Goal: Task Accomplishment & Management: Manage account settings

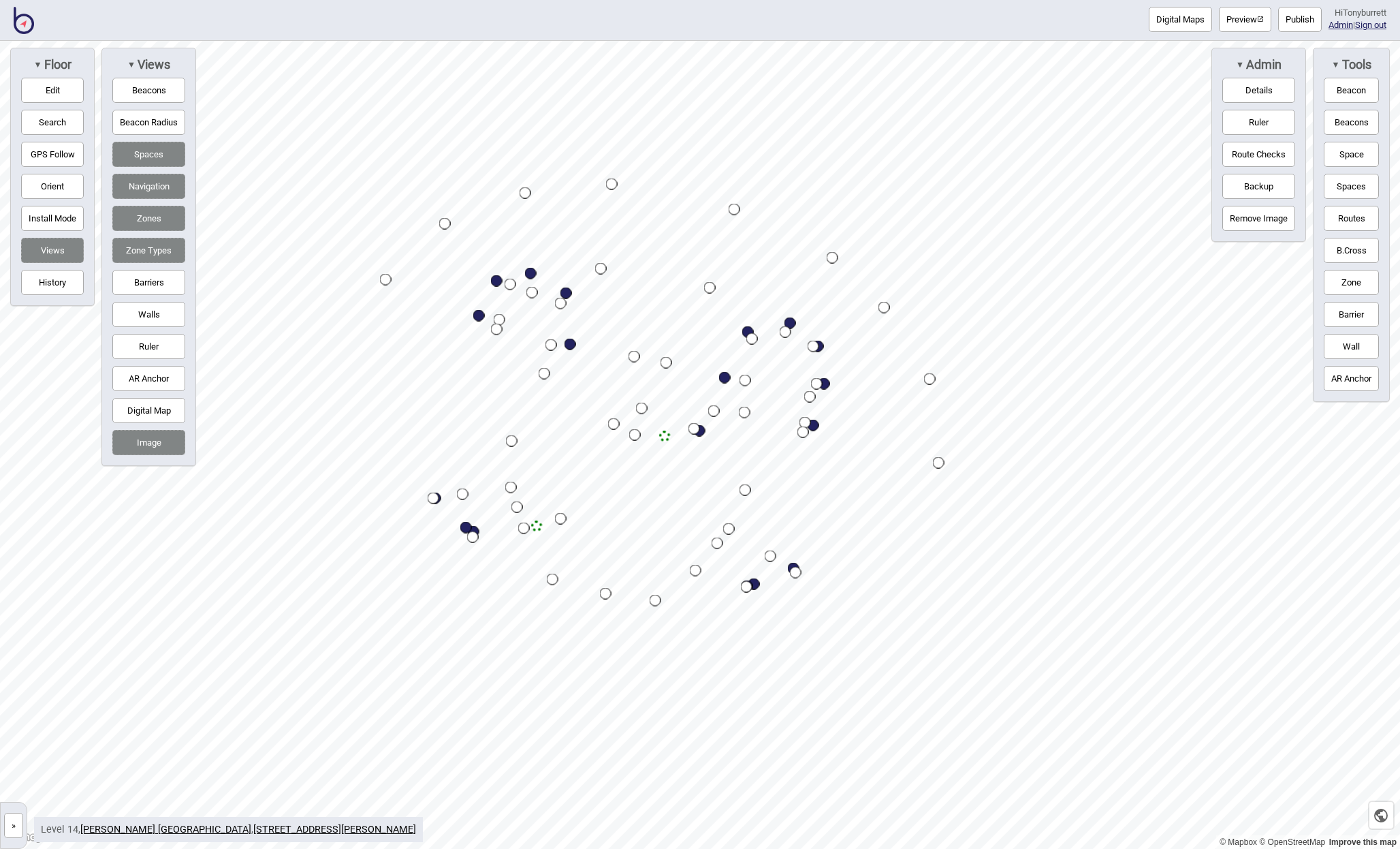
click at [19, 827] on button "»" at bounding box center [13, 826] width 19 height 25
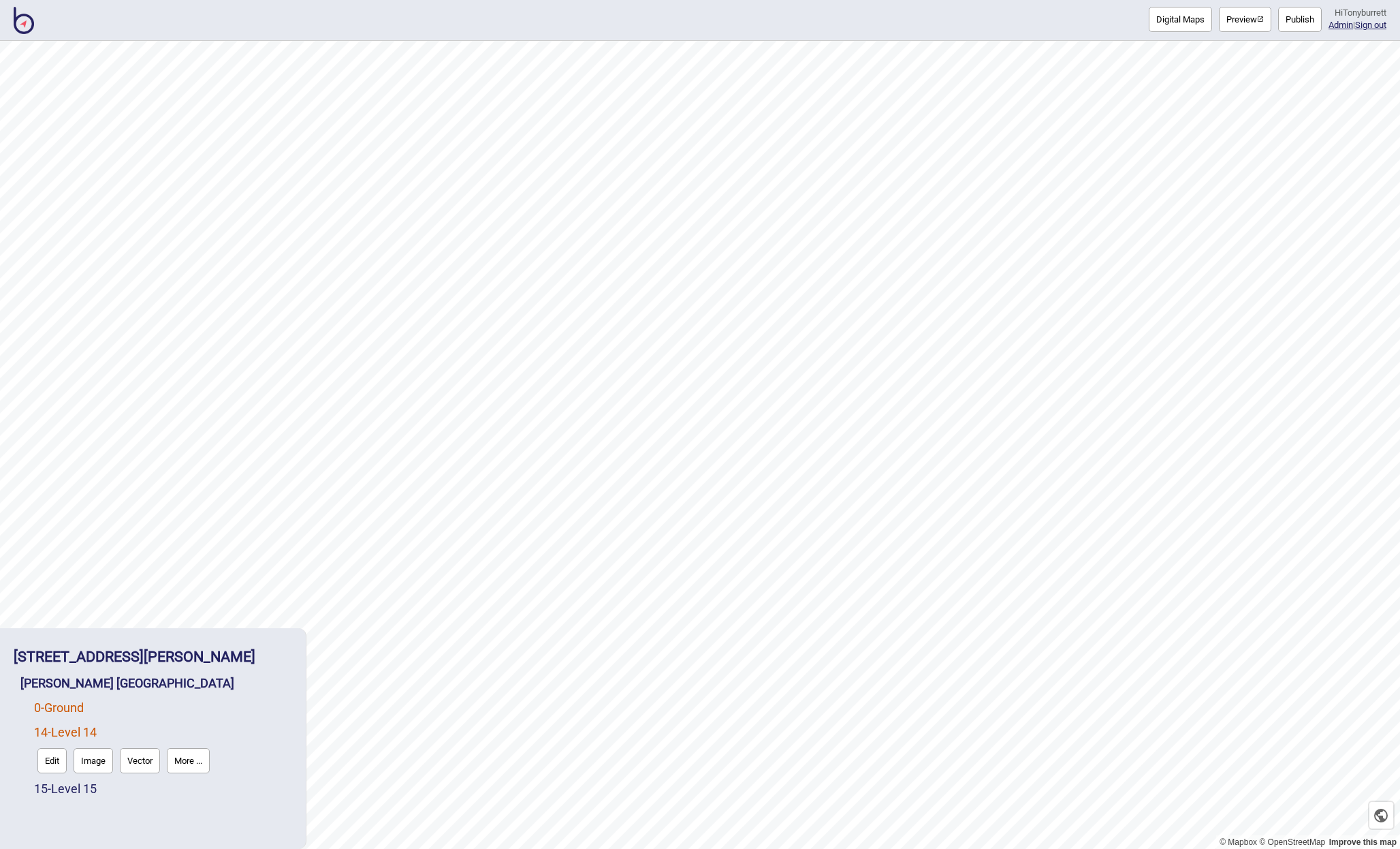
click at [76, 702] on link "0 - Ground" at bounding box center [59, 707] width 50 height 14
click at [44, 734] on button "Edit" at bounding box center [52, 736] width 29 height 25
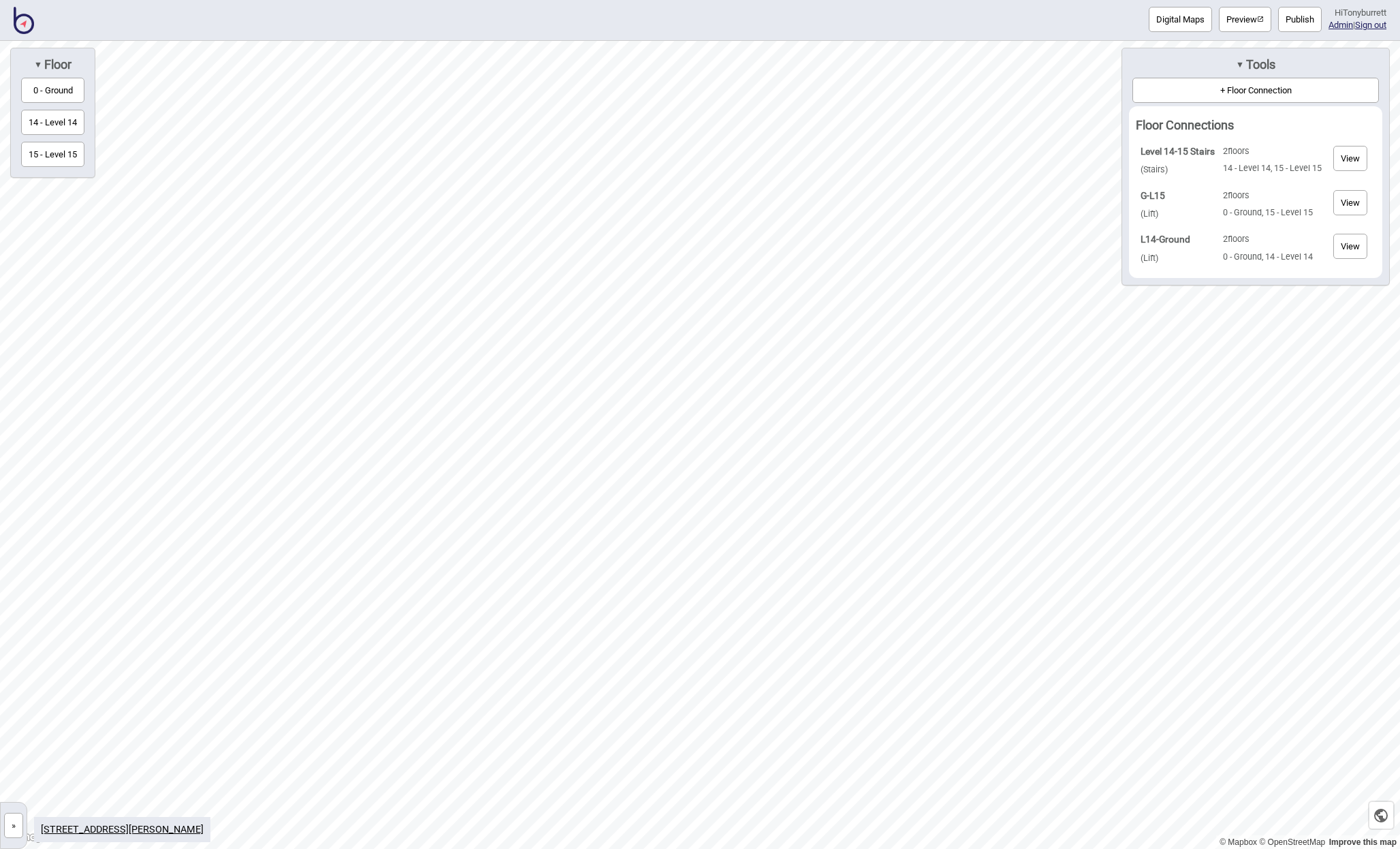
click at [1340, 244] on button "View" at bounding box center [1350, 246] width 34 height 25
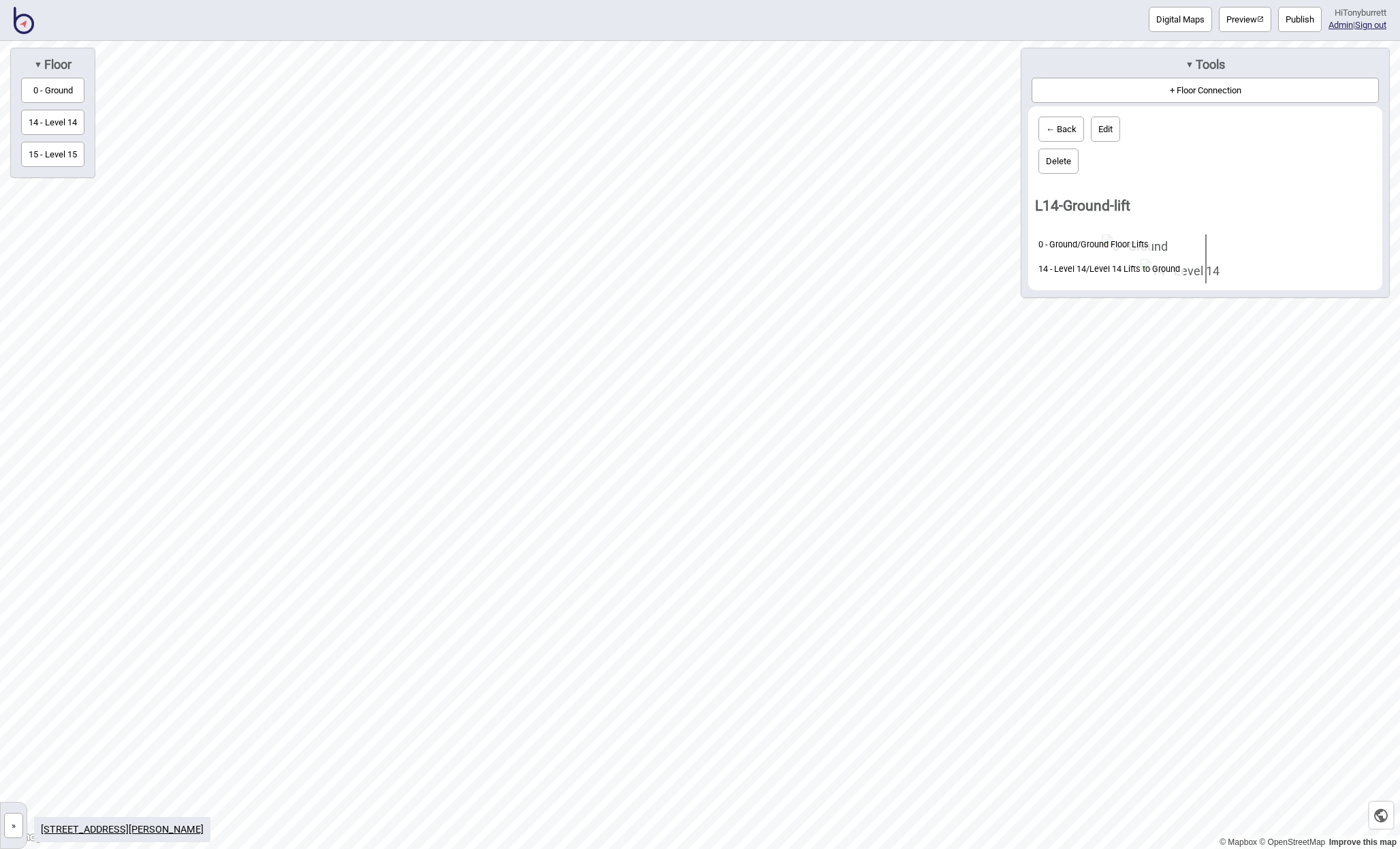
click at [14, 828] on button "»" at bounding box center [13, 826] width 19 height 25
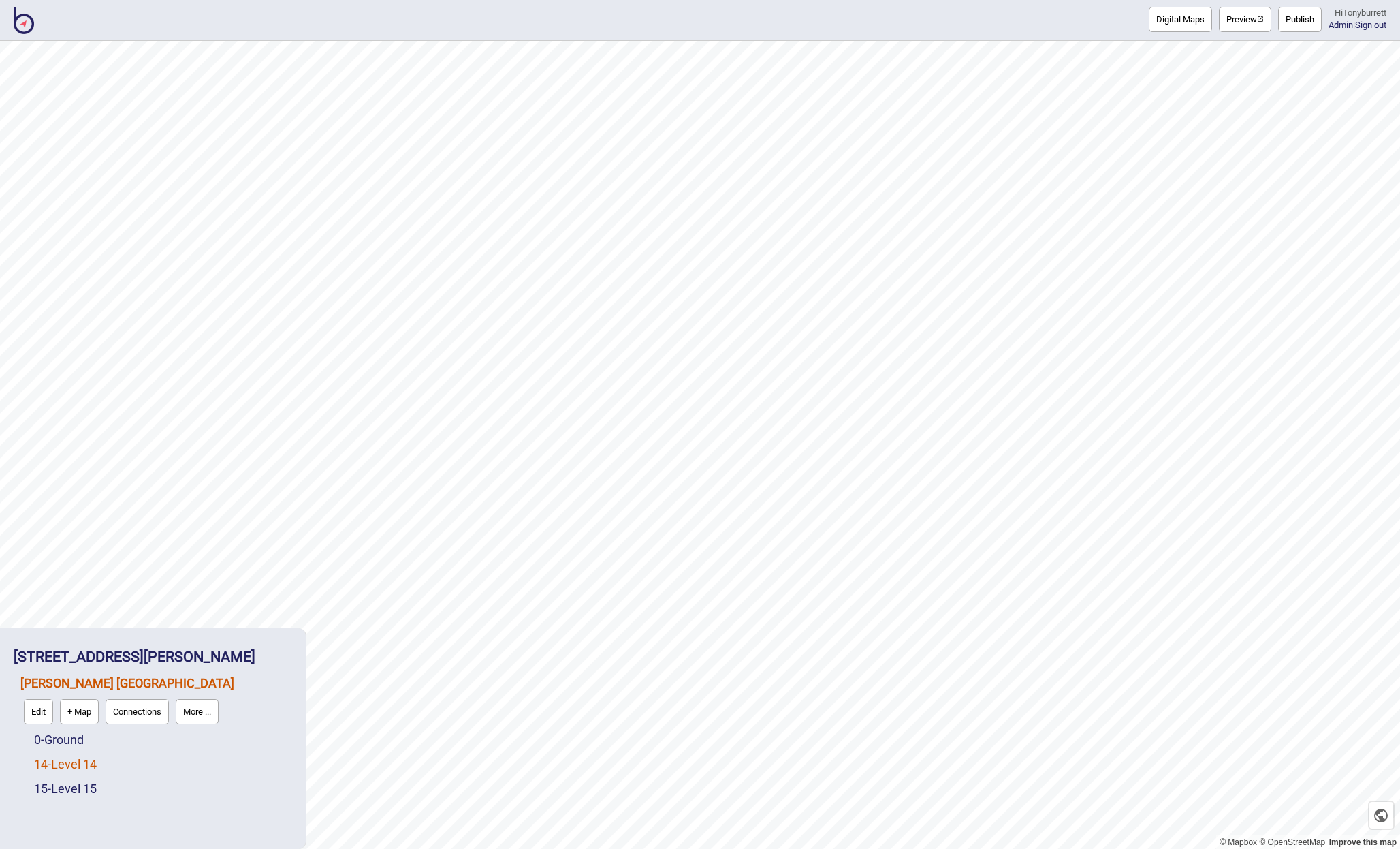
click at [51, 770] on link "14 - Level 14" at bounding box center [65, 763] width 62 height 14
click at [42, 771] on button "Edit" at bounding box center [52, 761] width 29 height 25
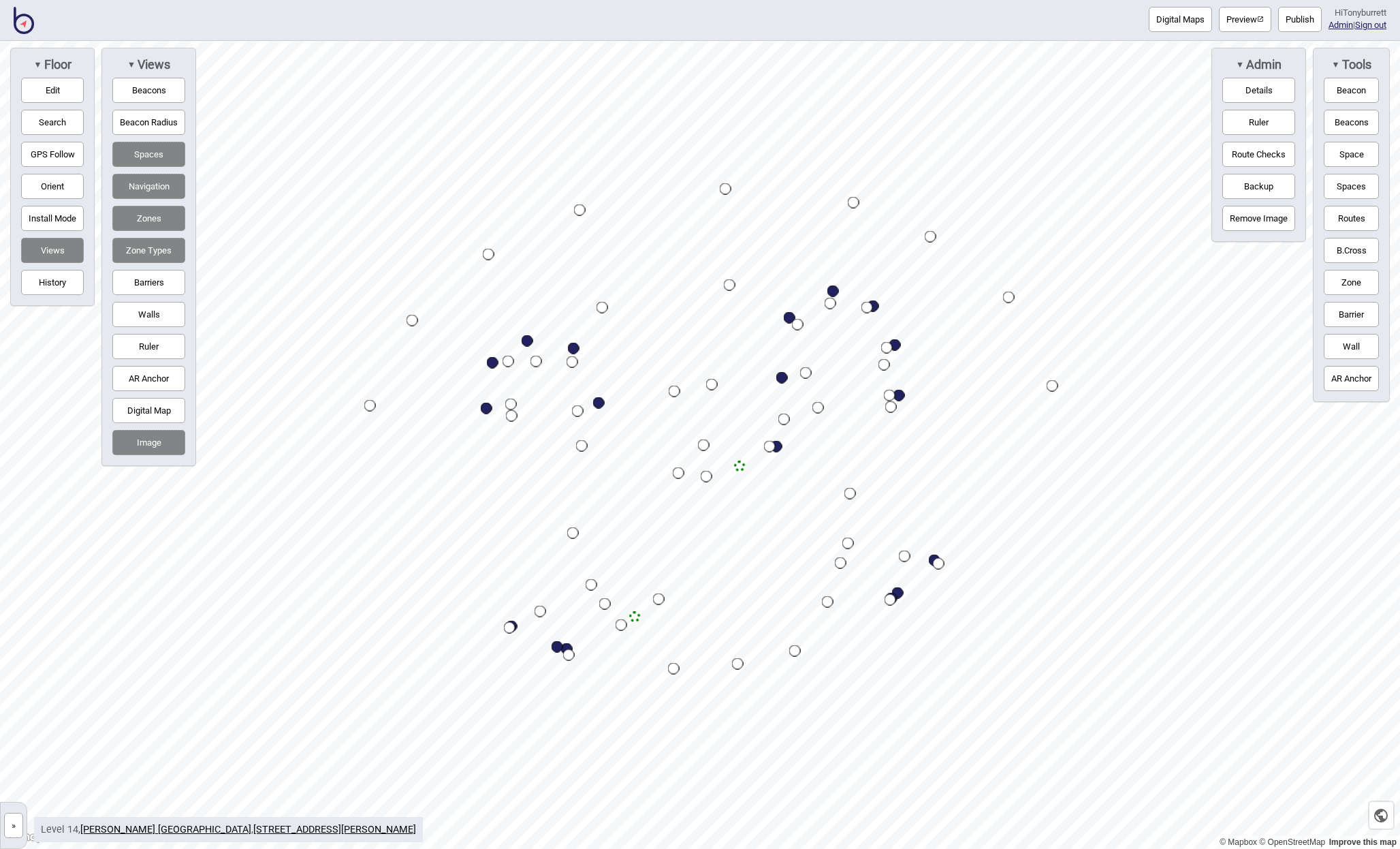
click at [23, 827] on button "»" at bounding box center [13, 826] width 19 height 25
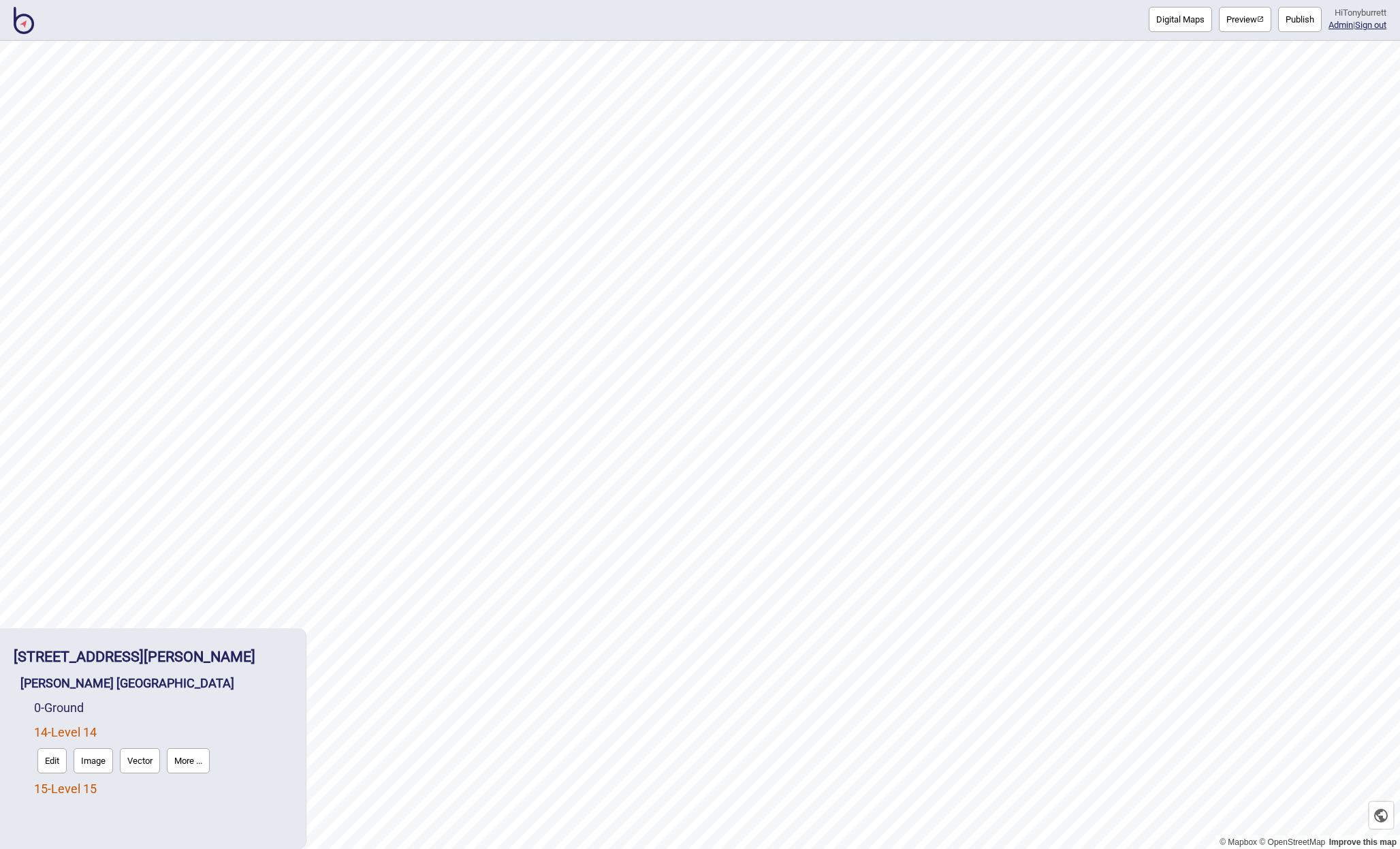
click at [47, 787] on link "15 - Level 15" at bounding box center [65, 788] width 62 height 14
click at [43, 791] on button "Edit" at bounding box center [52, 785] width 29 height 25
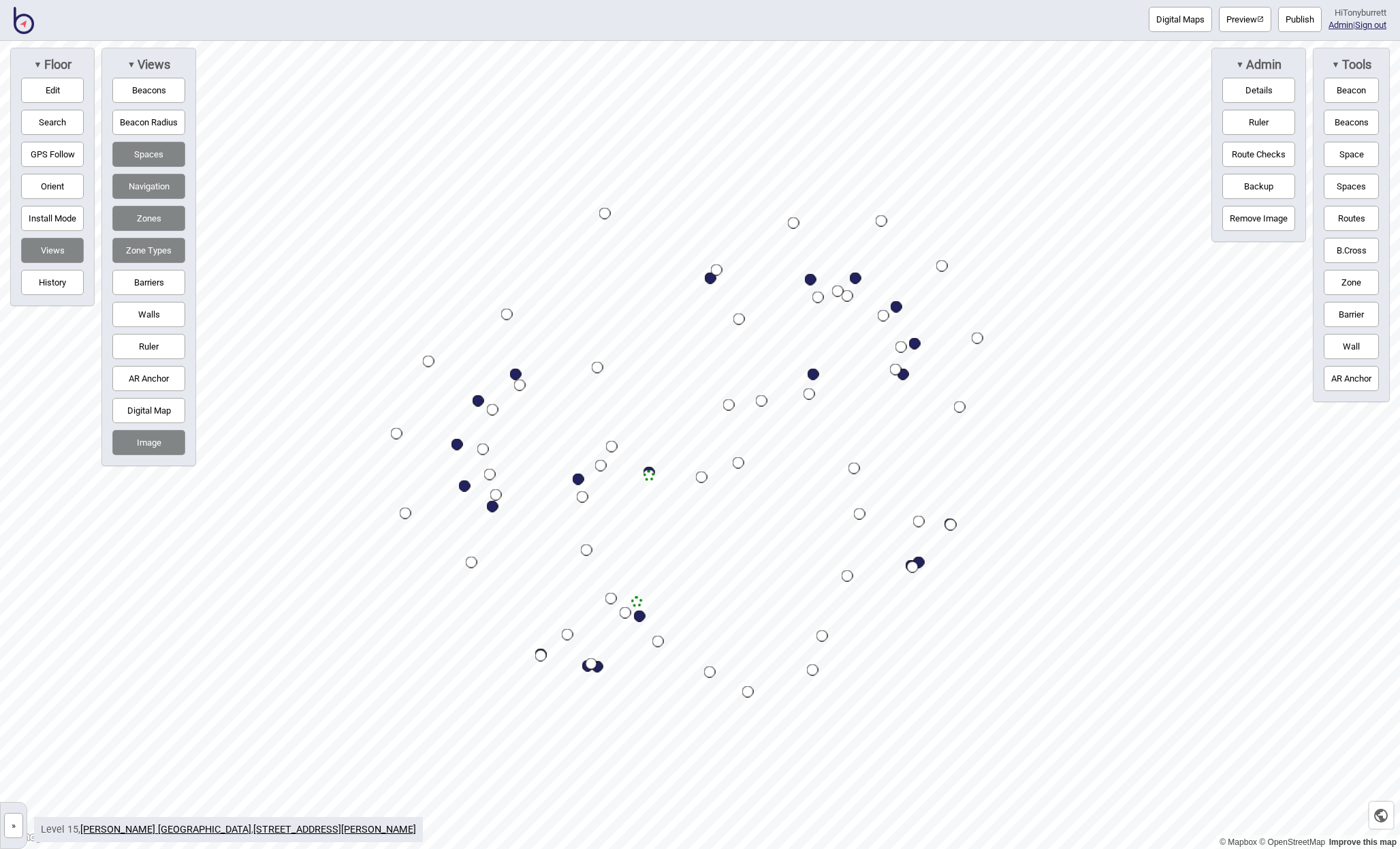
click at [19, 827] on button "»" at bounding box center [13, 826] width 19 height 25
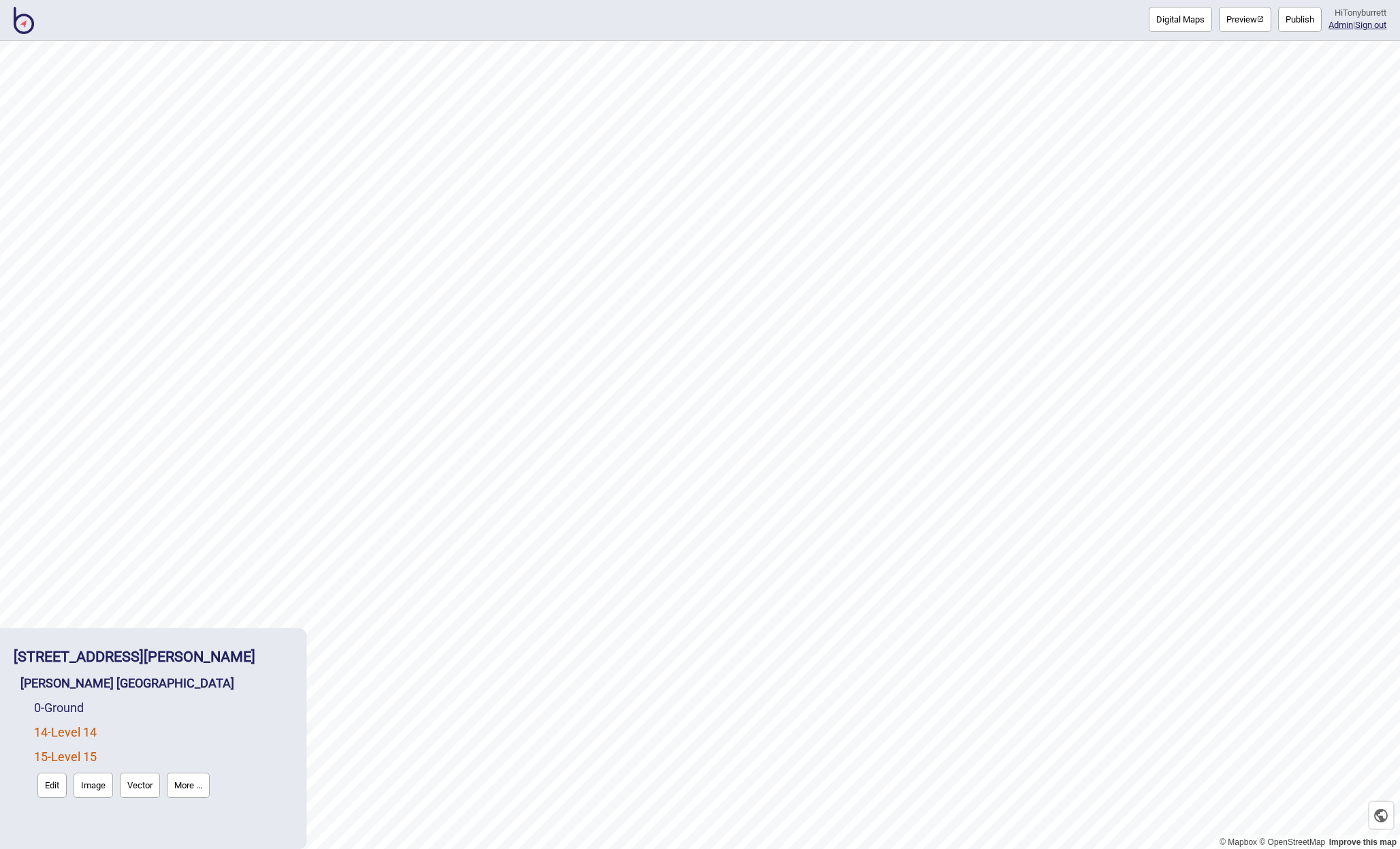
click at [62, 732] on link "14 - Level 14" at bounding box center [65, 732] width 62 height 14
click at [49, 756] on button "Edit" at bounding box center [52, 761] width 29 height 25
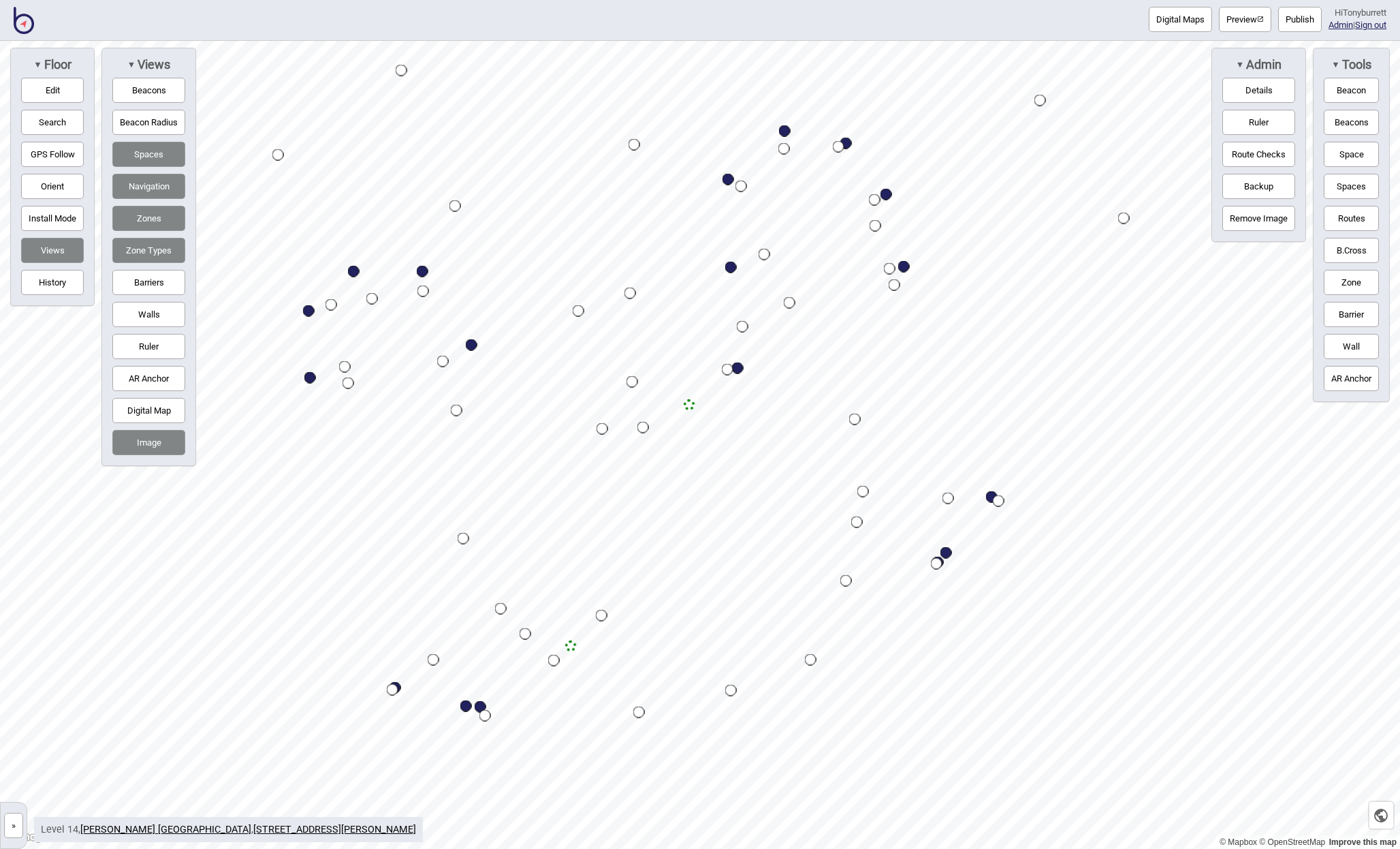
click at [1341, 211] on button "Routes" at bounding box center [1352, 218] width 55 height 25
click at [846, 583] on div "Map marker" at bounding box center [846, 581] width 12 height 12
click at [1343, 213] on button "Routes" at bounding box center [1352, 218] width 55 height 25
click at [820, 571] on div "Map marker" at bounding box center [819, 572] width 12 height 12
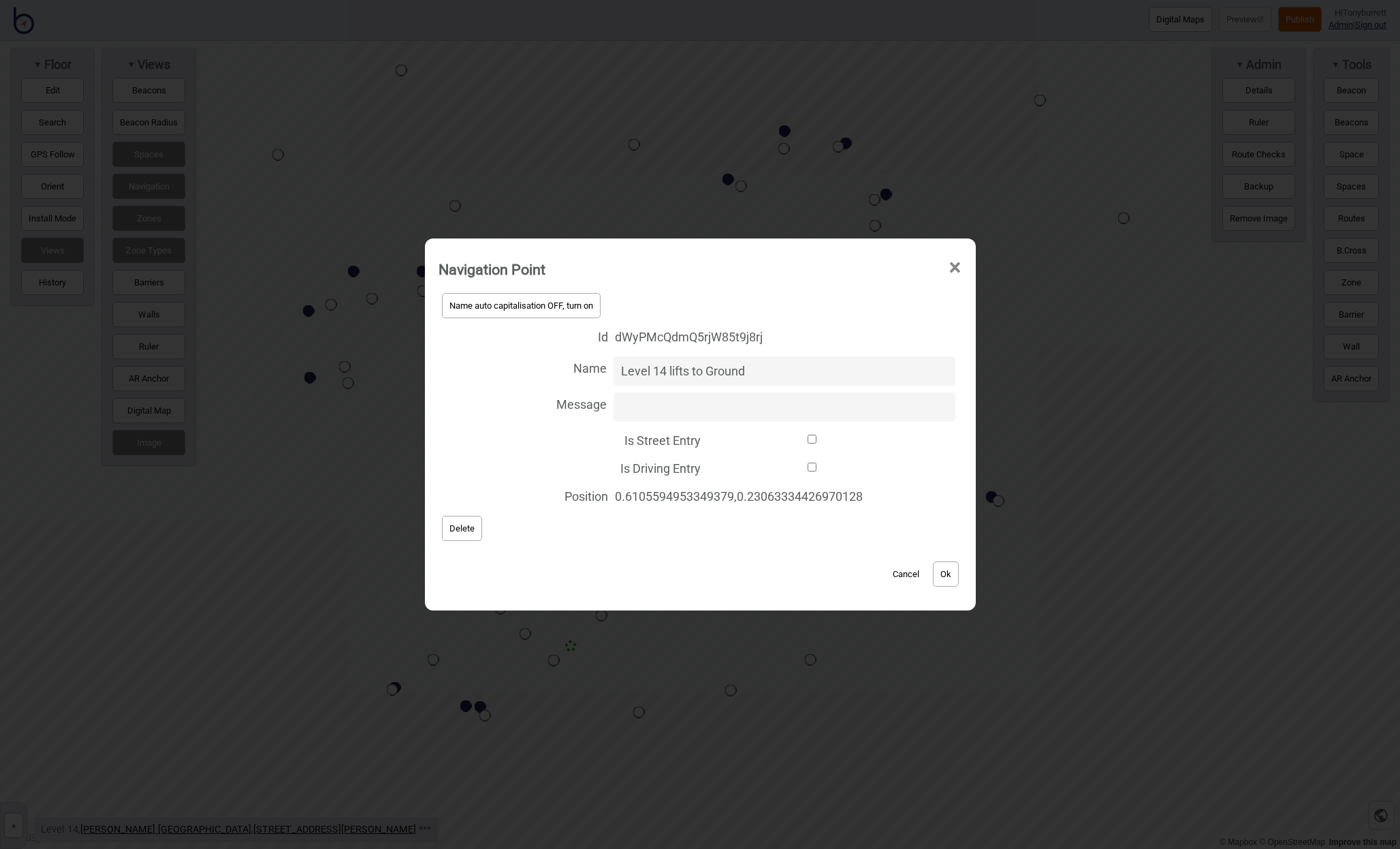
type input "Level 14 lifts to Ground"
click at [953, 577] on button "Ok" at bounding box center [945, 574] width 26 height 25
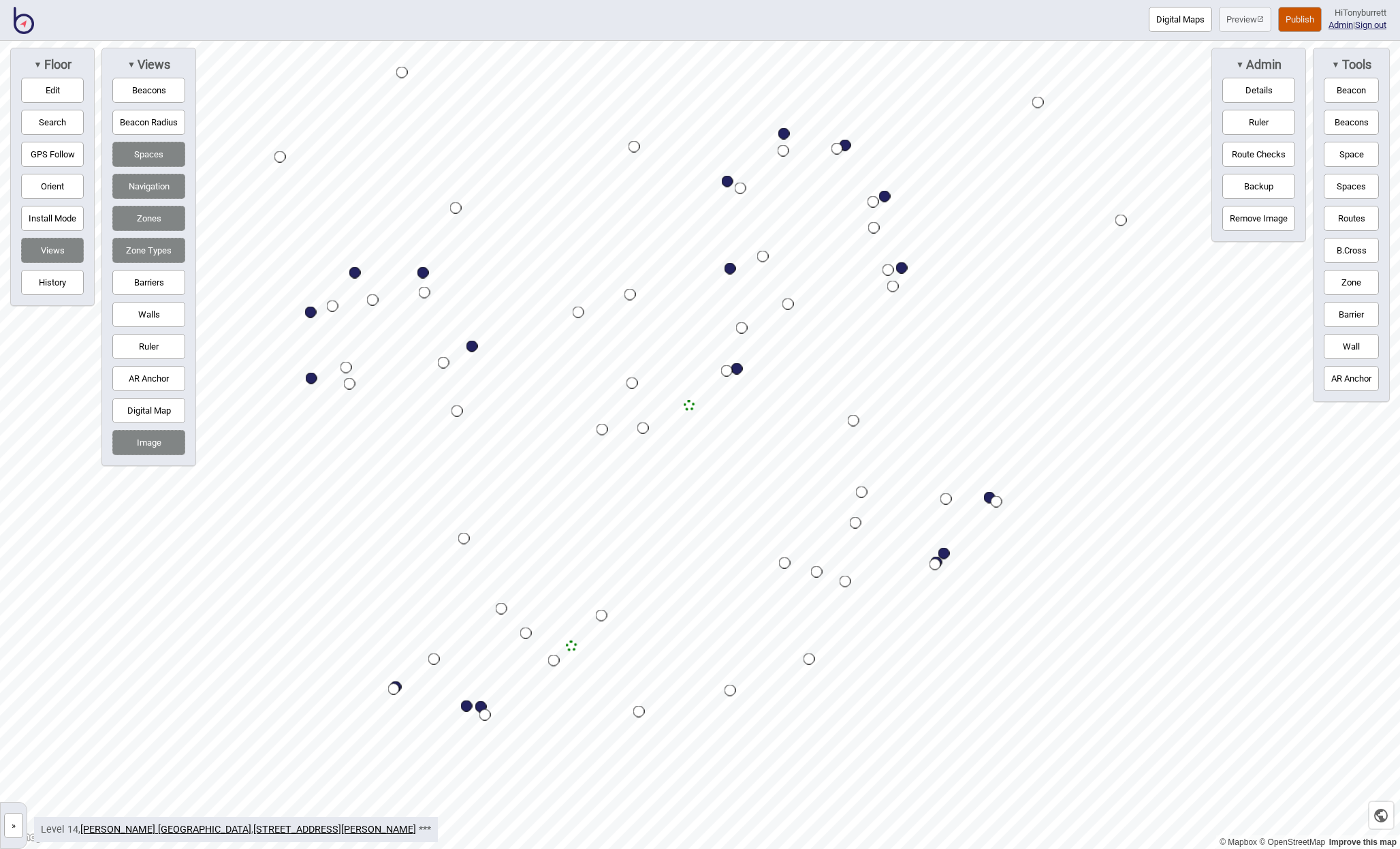
click at [575, 645] on div "Map marker" at bounding box center [572, 647] width 12 height 12
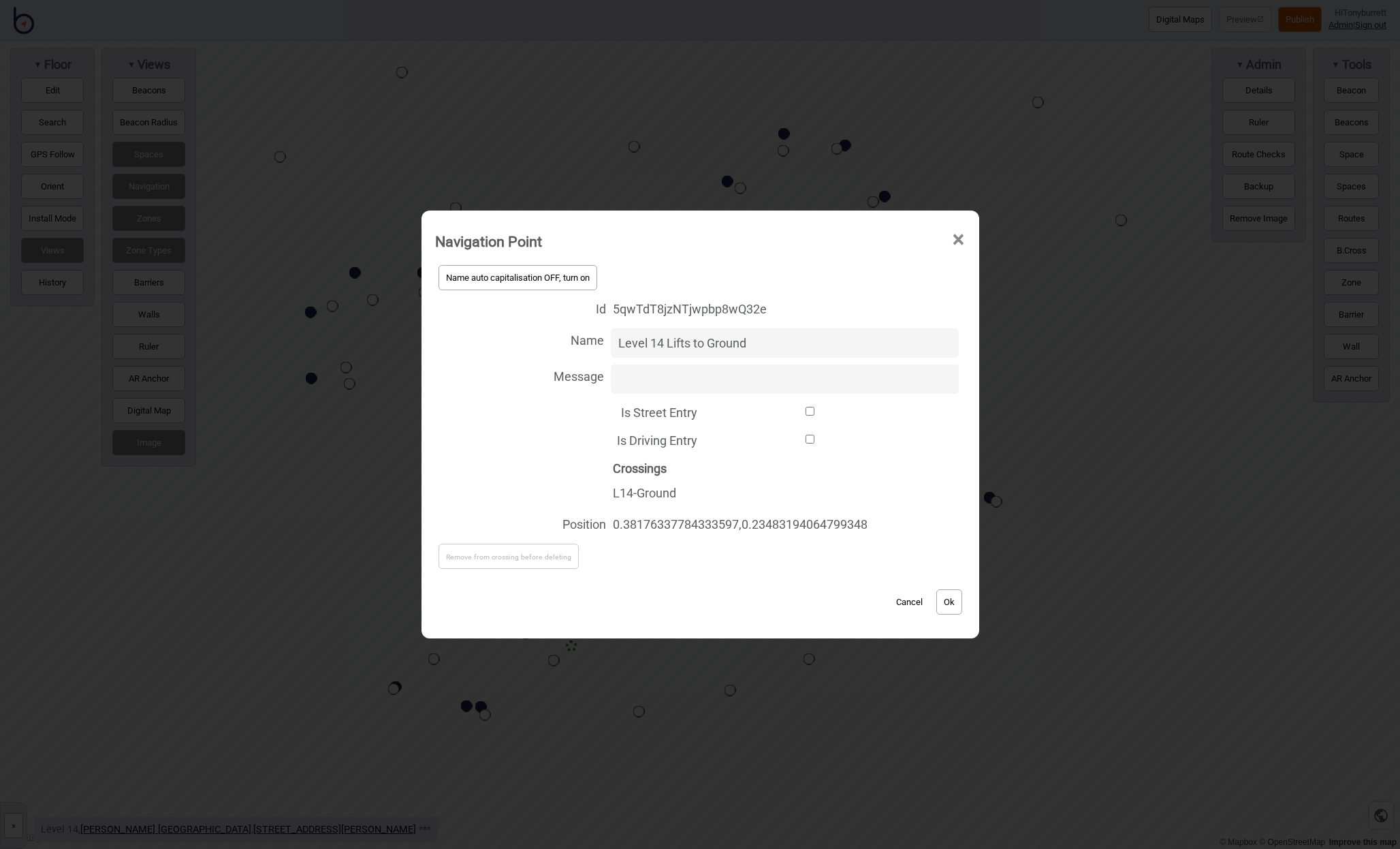
click at [906, 598] on button "Cancel" at bounding box center [909, 602] width 40 height 25
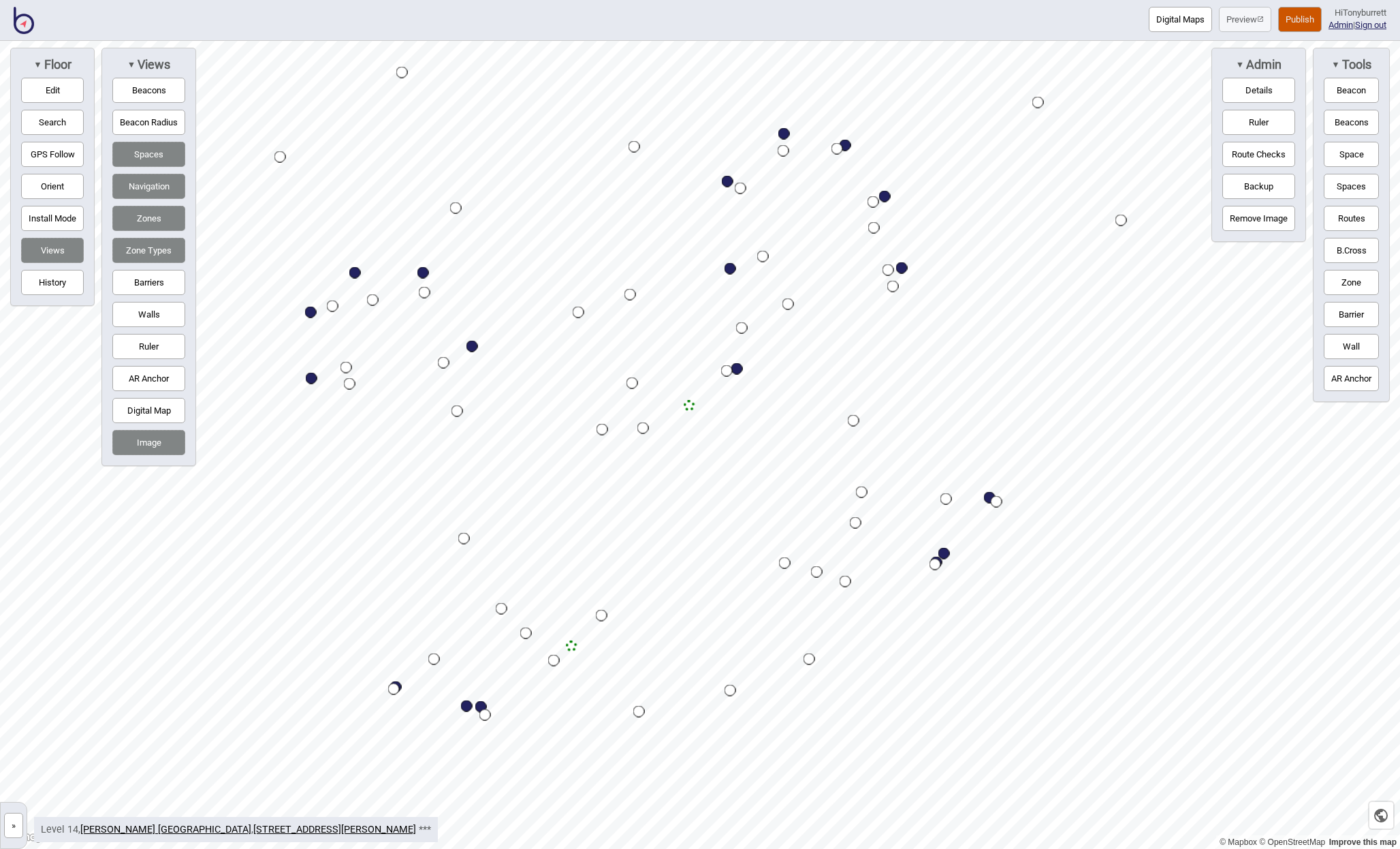
click at [13, 821] on button "»" at bounding box center [13, 826] width 19 height 25
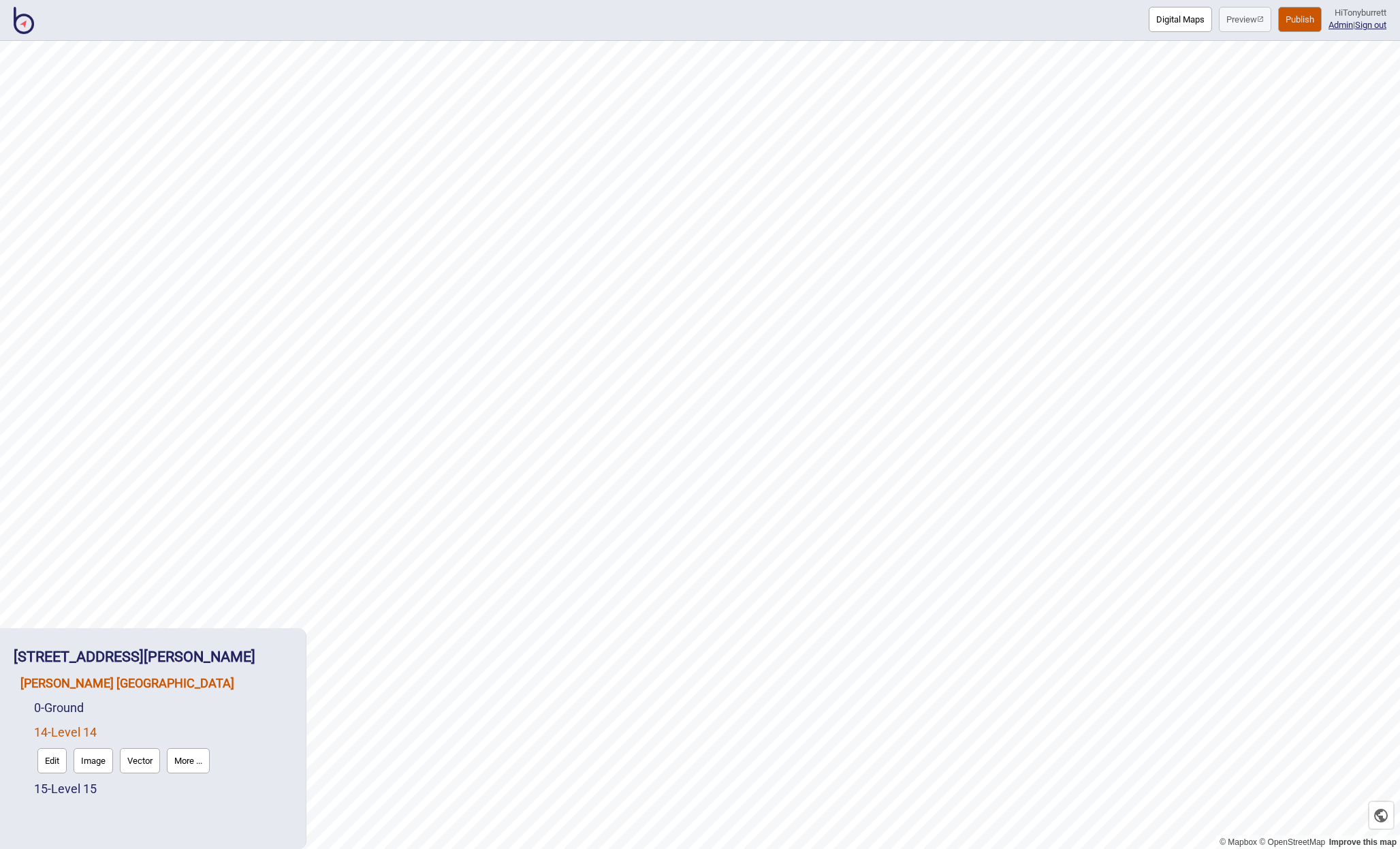
click at [99, 688] on link "[PERSON_NAME] [GEOGRAPHIC_DATA]" at bounding box center [127, 682] width 214 height 14
click at [139, 711] on button "Connections" at bounding box center [137, 712] width 63 height 25
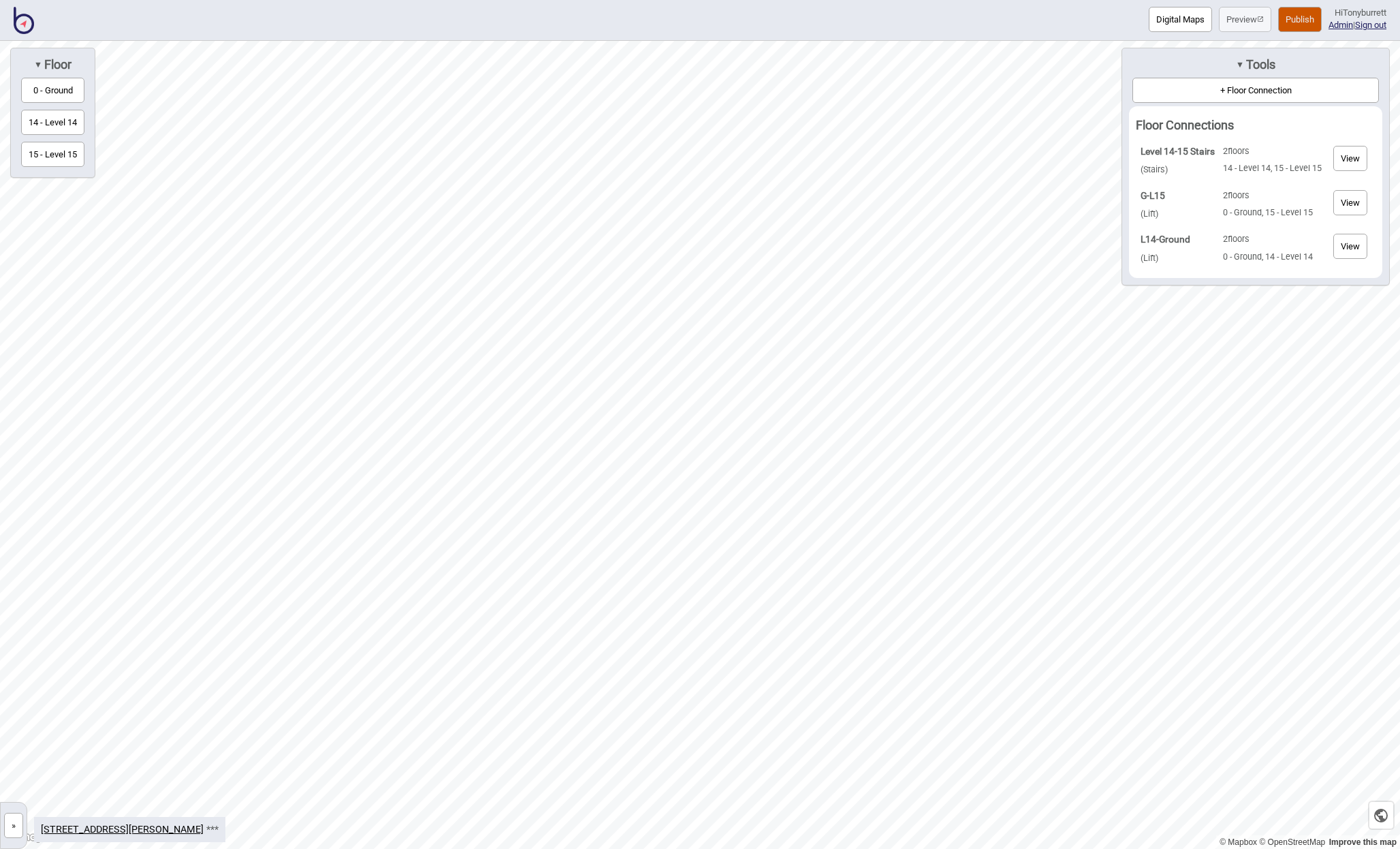
click at [1350, 246] on button "View" at bounding box center [1350, 246] width 34 height 25
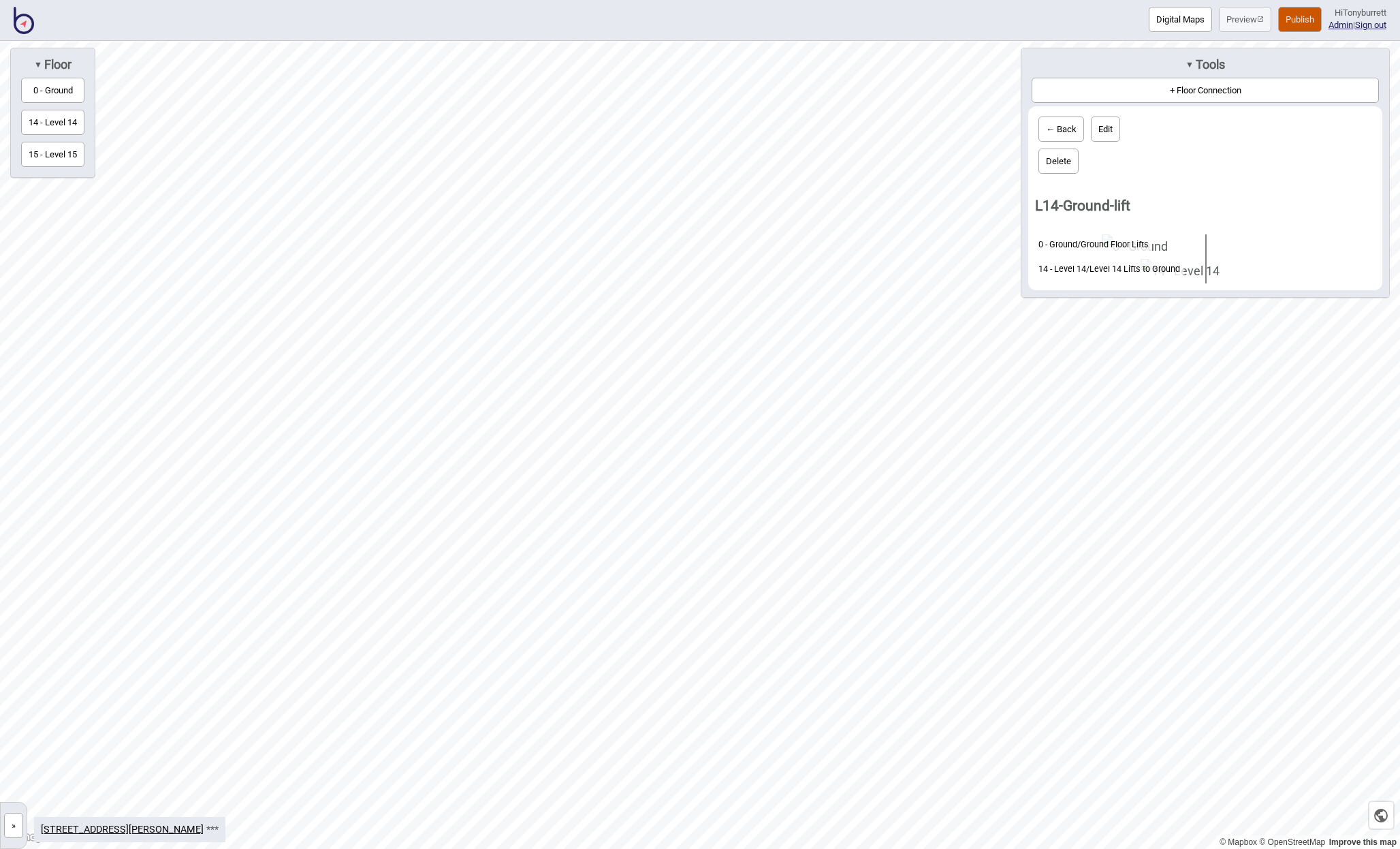
click at [1051, 165] on button "Delete" at bounding box center [1059, 161] width 40 height 25
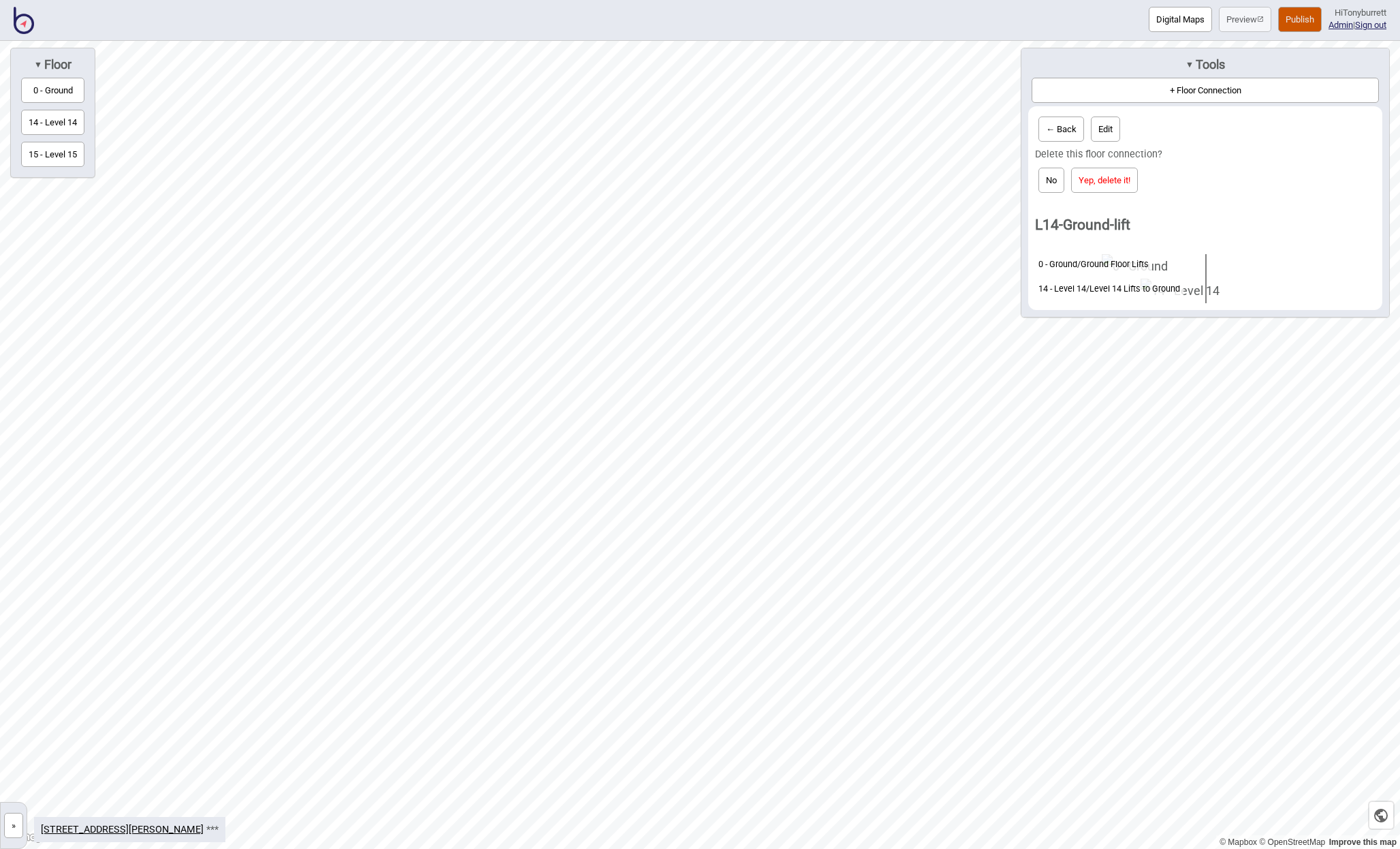
click at [1099, 179] on button "Yep, delete it!" at bounding box center [1104, 180] width 67 height 25
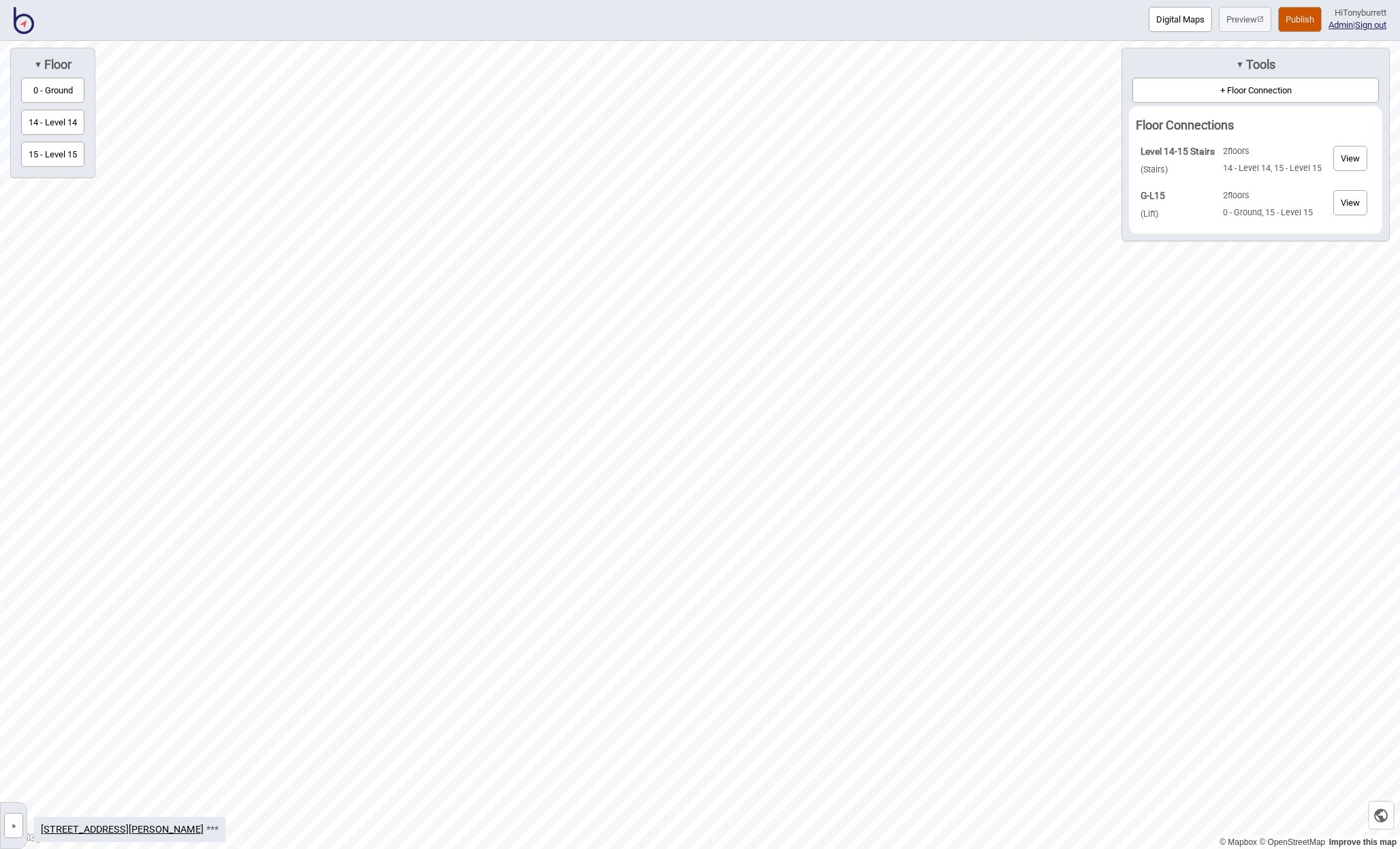
click at [1353, 197] on button "View" at bounding box center [1350, 202] width 34 height 25
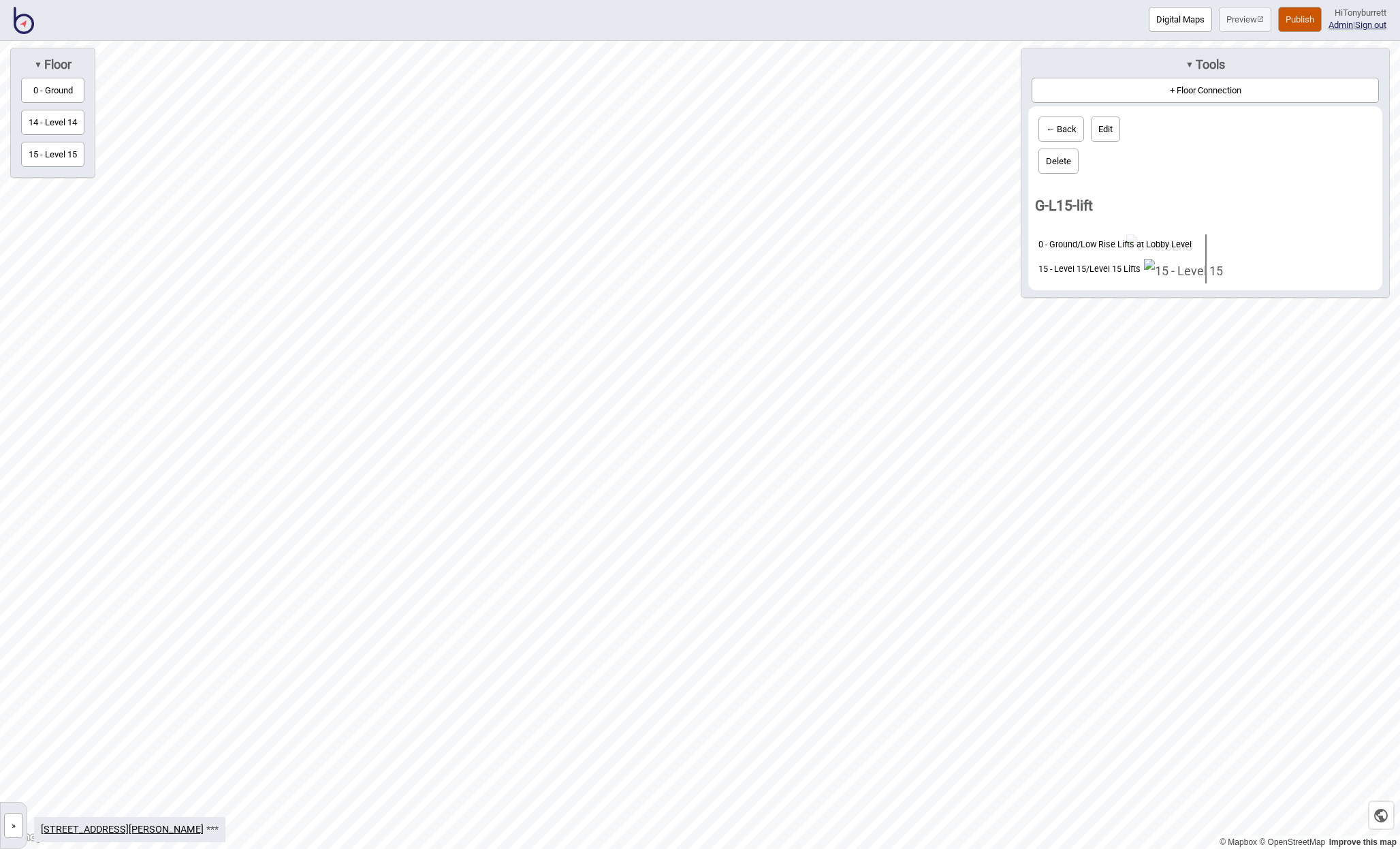
click at [1058, 122] on button "← Back" at bounding box center [1061, 129] width 46 height 25
